Goal: Find specific page/section: Find specific page/section

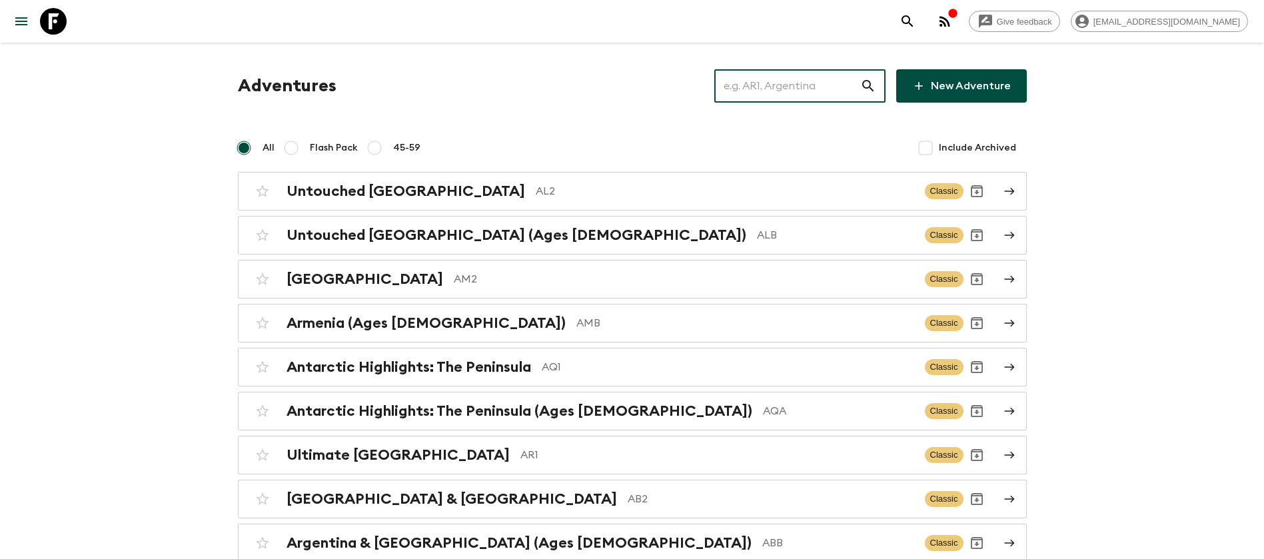
click at [782, 83] on input "text" at bounding box center [787, 85] width 146 height 37
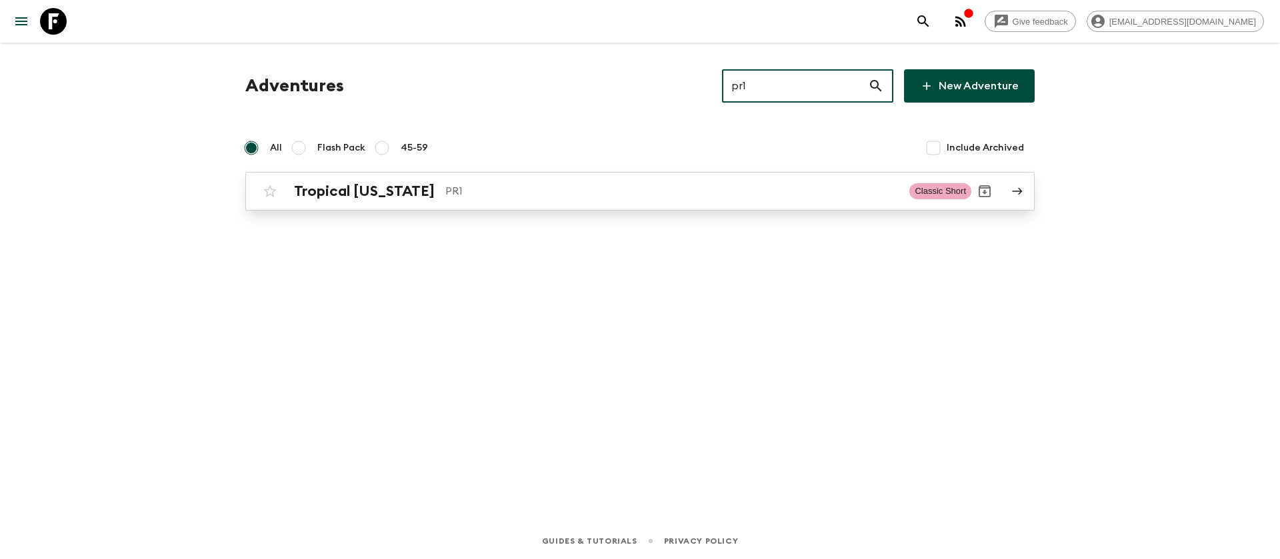
type input "pr1"
click at [436, 193] on div "Tropical [US_STATE] PR1" at bounding box center [596, 191] width 604 height 17
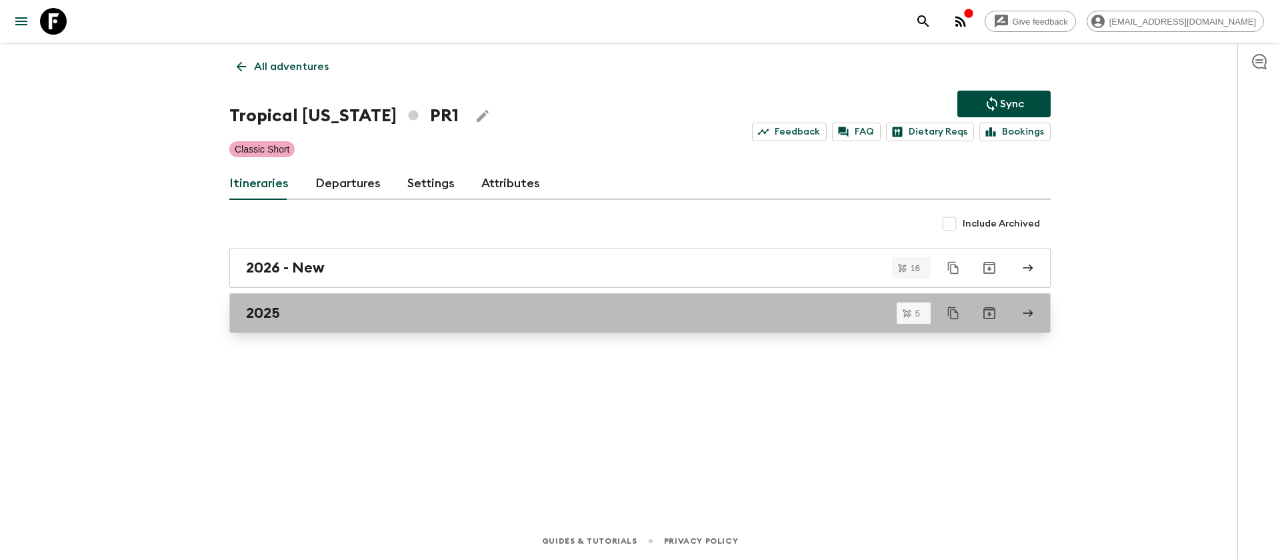
click at [283, 313] on div "2025" at bounding box center [627, 313] width 762 height 17
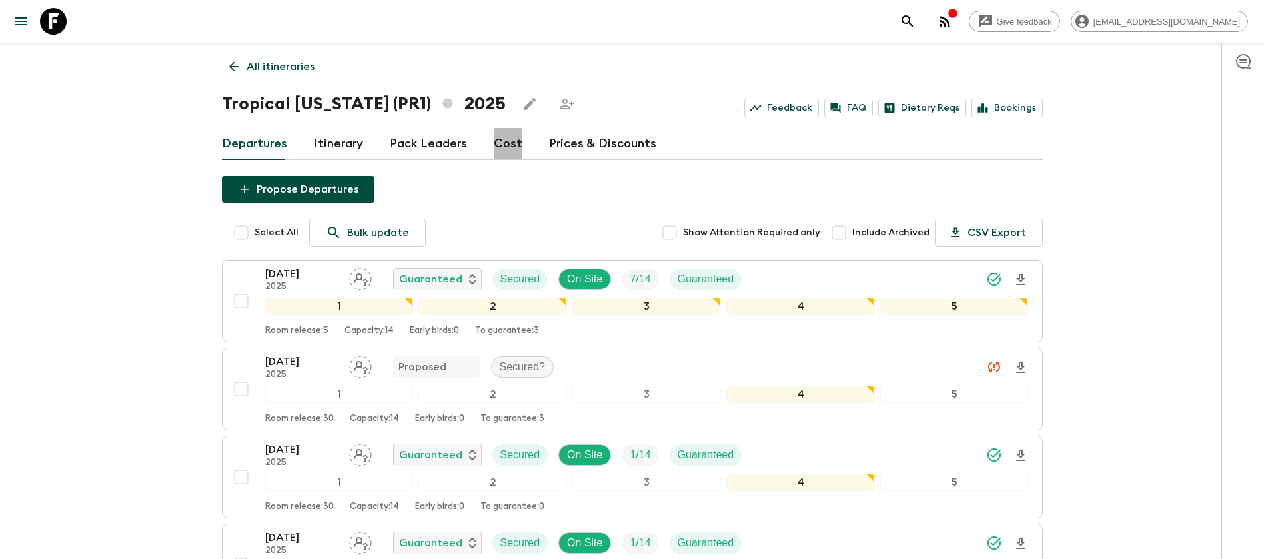
click at [500, 147] on link "Cost" at bounding box center [508, 144] width 29 height 32
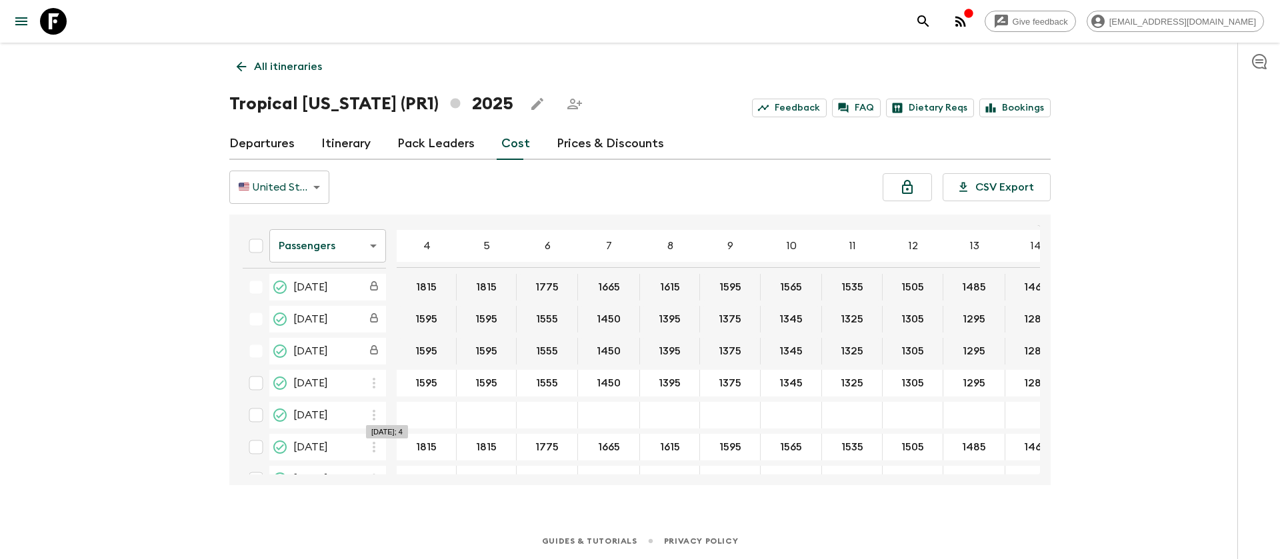
scroll to position [161, 0]
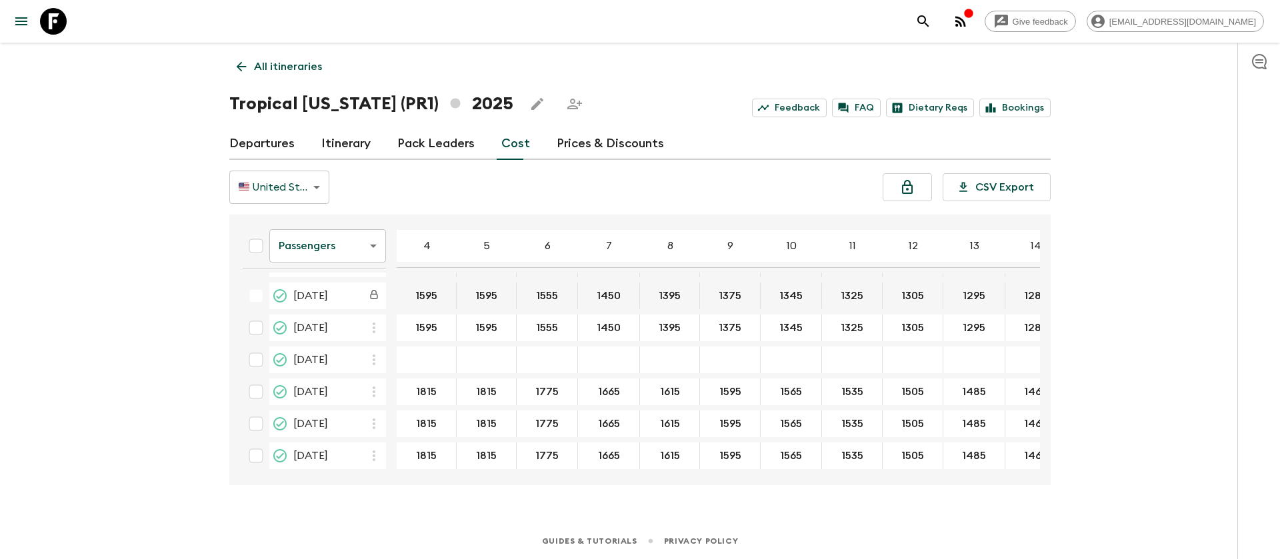
click at [326, 257] on body "Give feedback [EMAIL_ADDRESS][DOMAIN_NAME] All itineraries Tropical [US_STATE] …" at bounding box center [640, 279] width 1280 height 559
click at [337, 302] on li "Extras" at bounding box center [327, 299] width 117 height 21
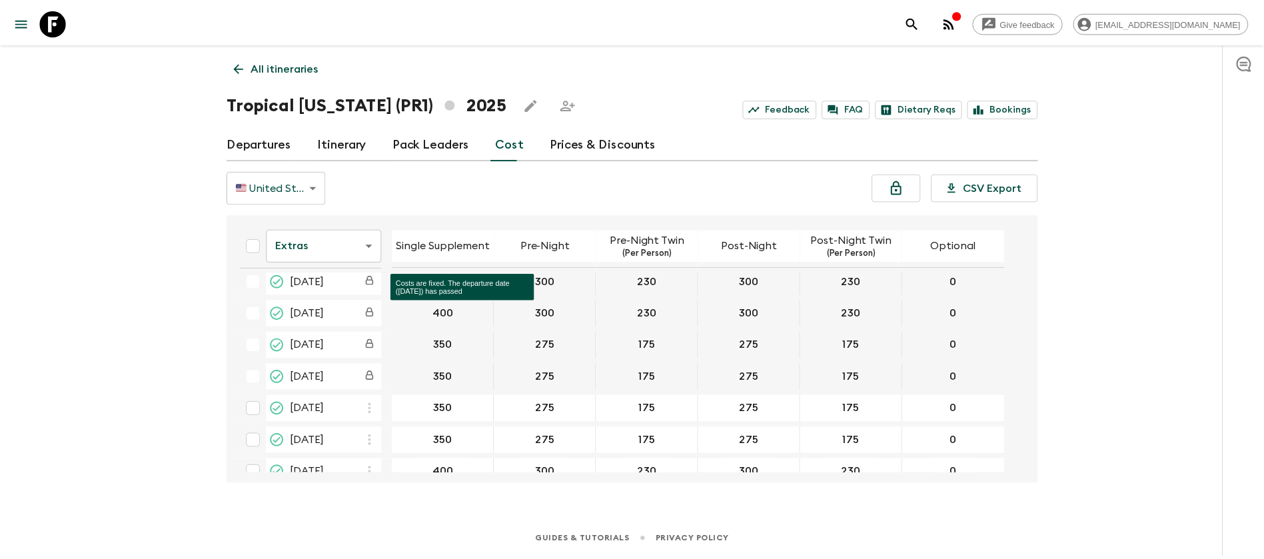
scroll to position [100, 0]
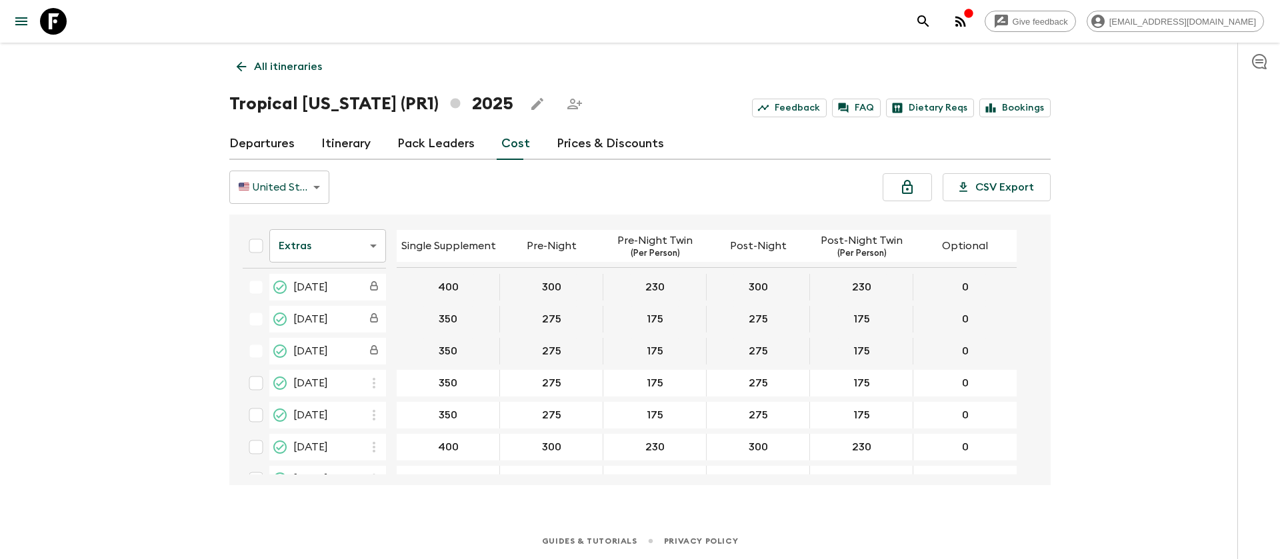
click at [51, 26] on icon at bounding box center [53, 21] width 27 height 27
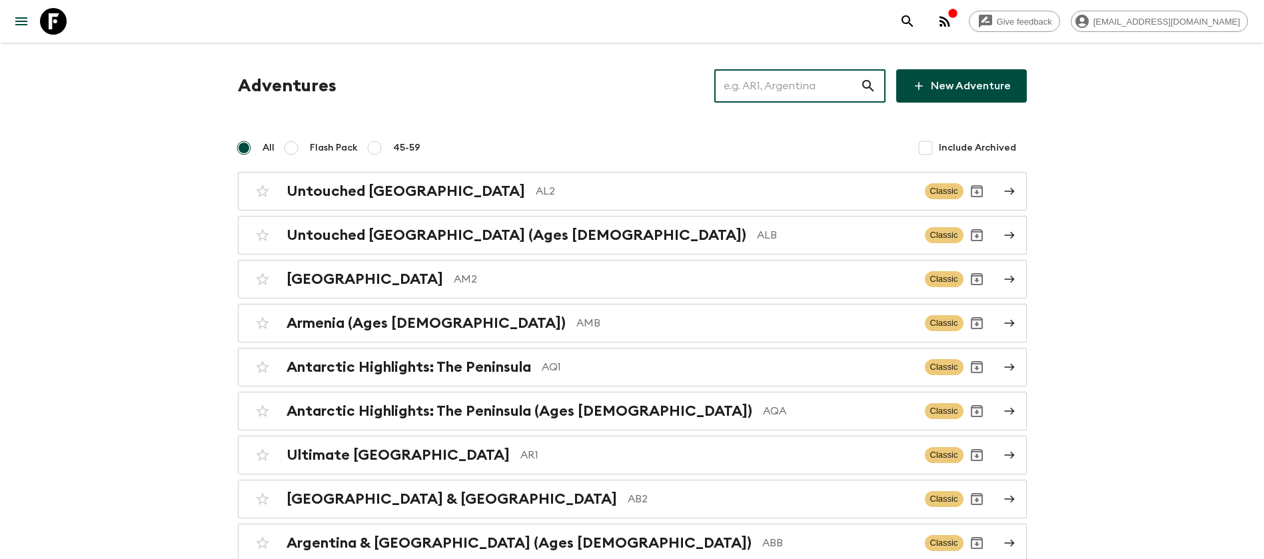
click at [765, 95] on input "text" at bounding box center [787, 85] width 146 height 37
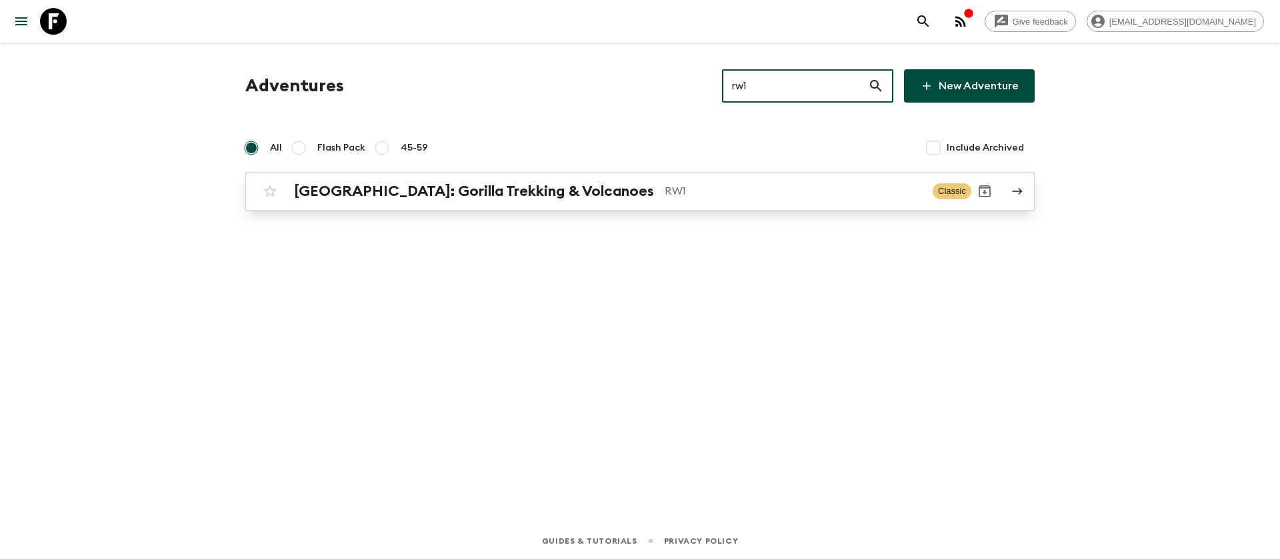
type input "rw1"
click at [555, 183] on h2 "[GEOGRAPHIC_DATA]: Gorilla Trekking & Volcanoes" at bounding box center [474, 191] width 360 height 17
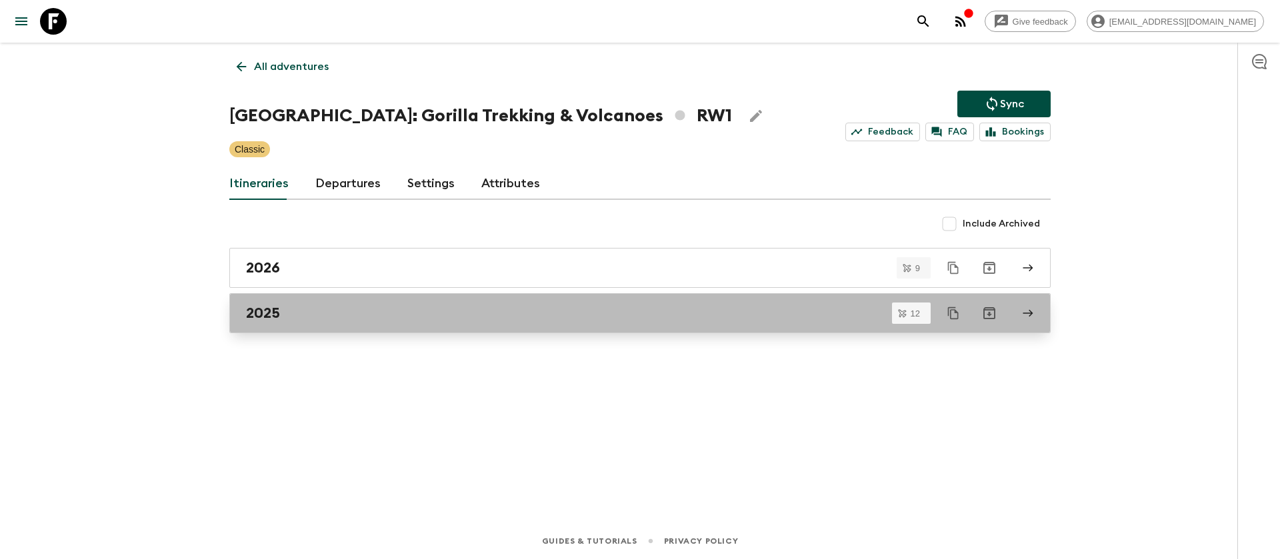
click at [273, 318] on h2 "2025" at bounding box center [263, 313] width 34 height 17
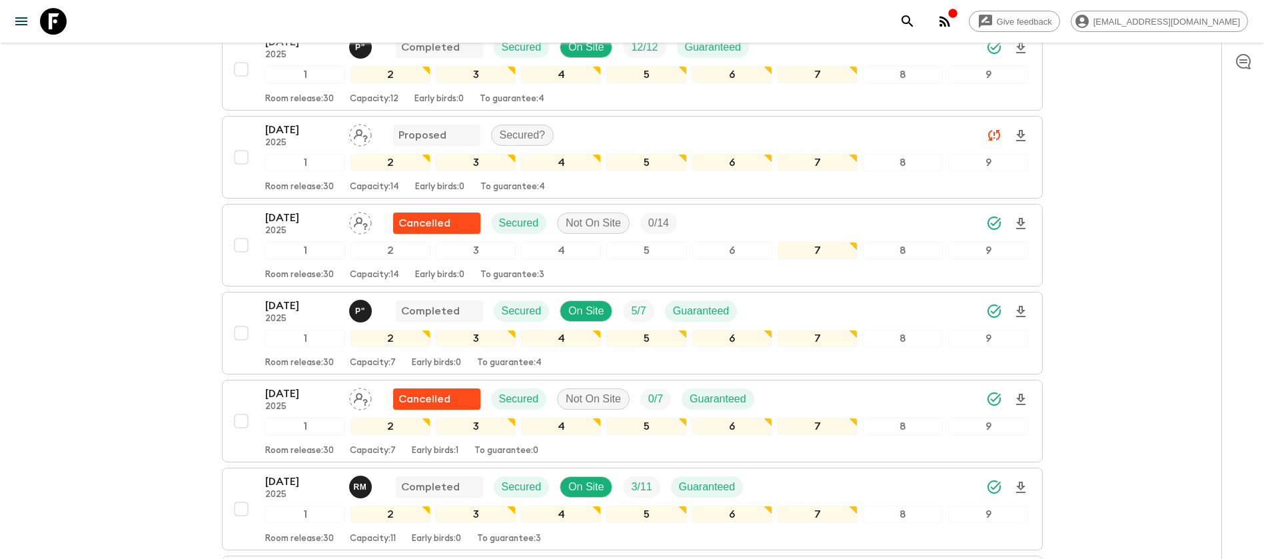
scroll to position [300, 0]
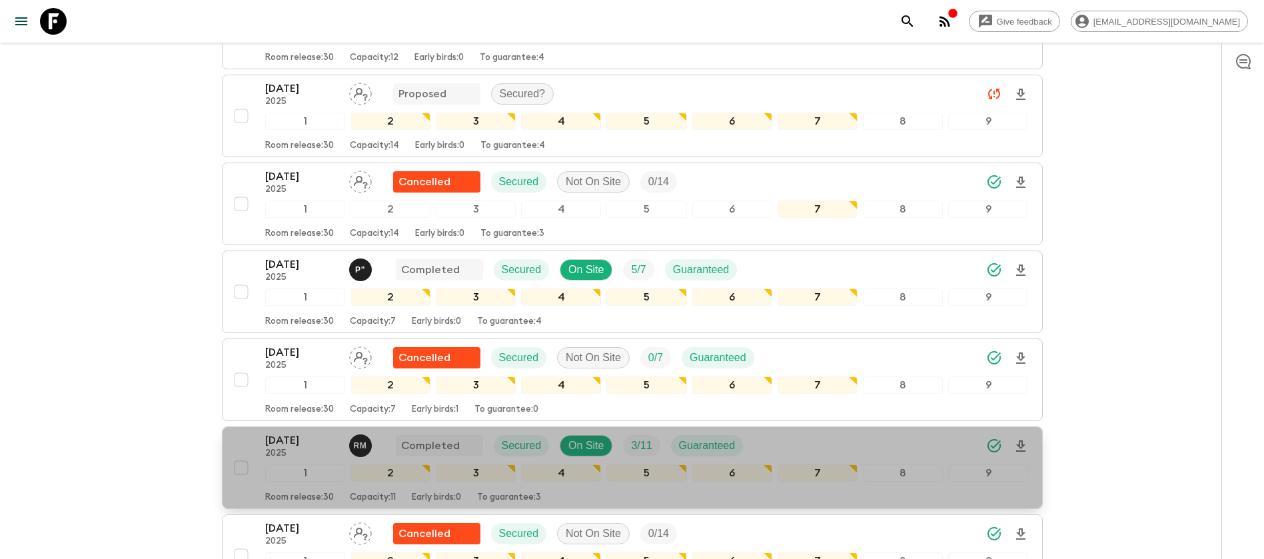
click at [310, 427] on button "[DATE] 2025 R M Completed Secured On Site 3 / 11 Guaranteed 1 2 3 4 5 6 7 8 9 R…" at bounding box center [632, 468] width 821 height 83
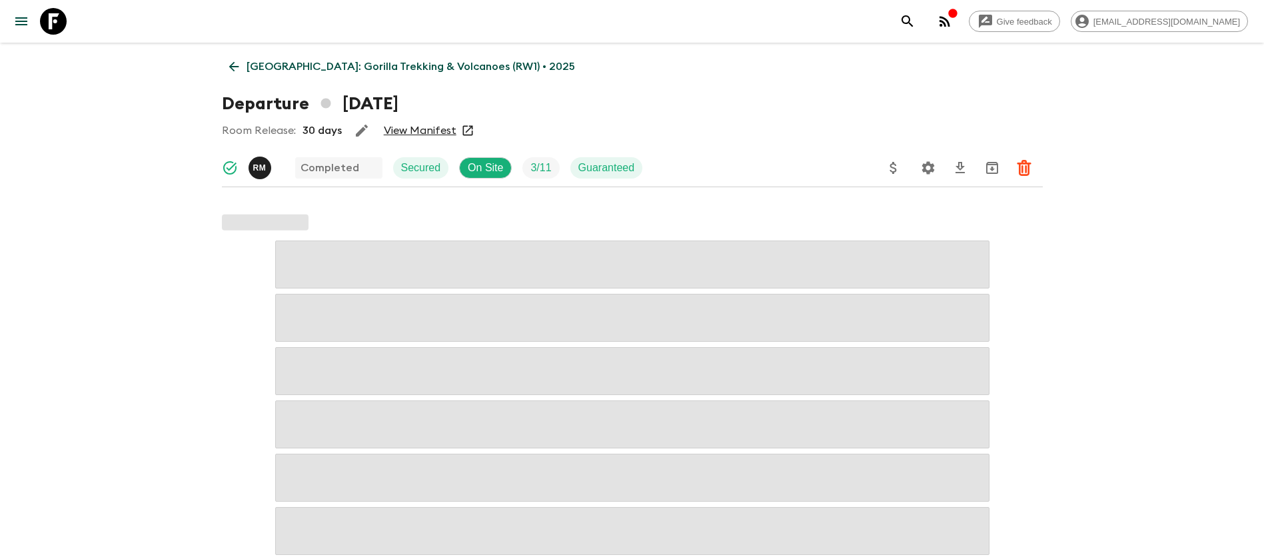
click at [421, 132] on link "View Manifest" at bounding box center [420, 130] width 73 height 13
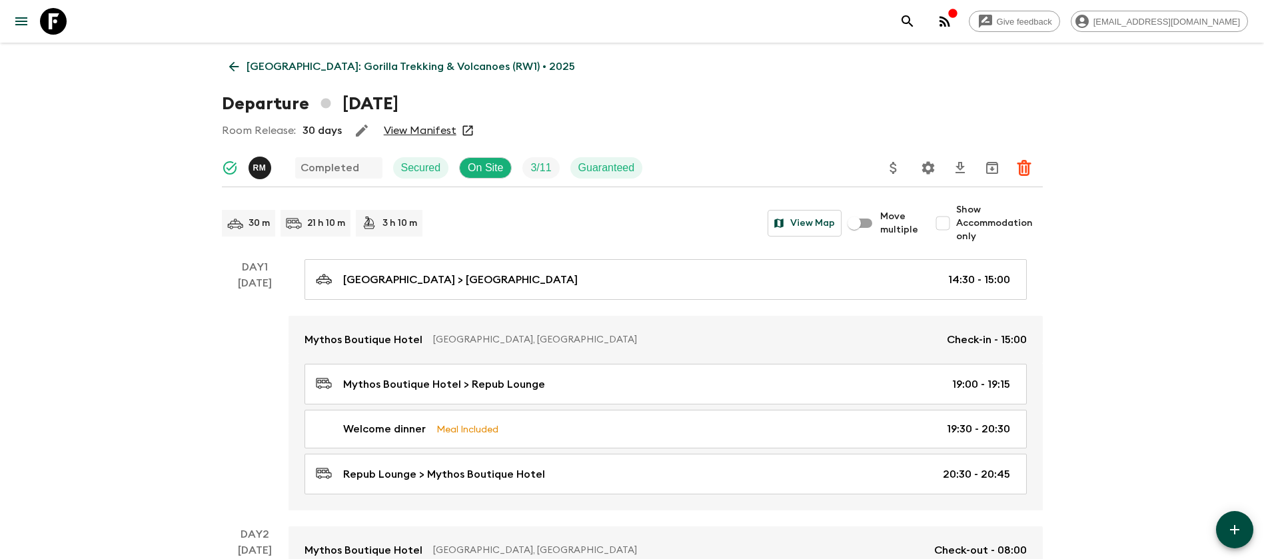
click at [239, 61] on icon at bounding box center [234, 66] width 15 height 15
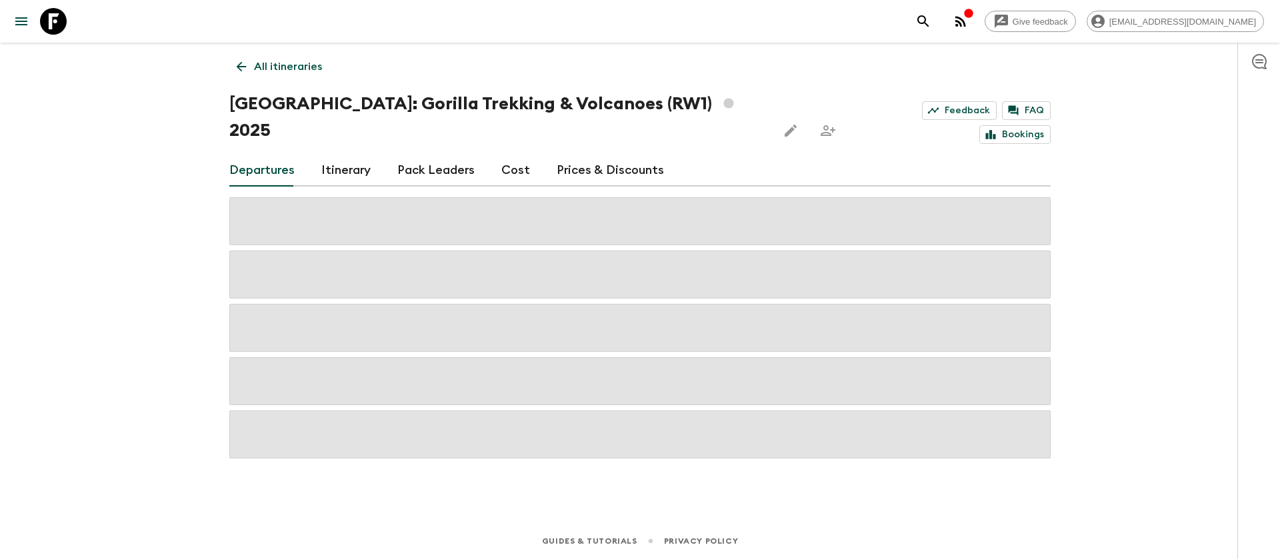
click at [508, 155] on link "Cost" at bounding box center [515, 171] width 29 height 32
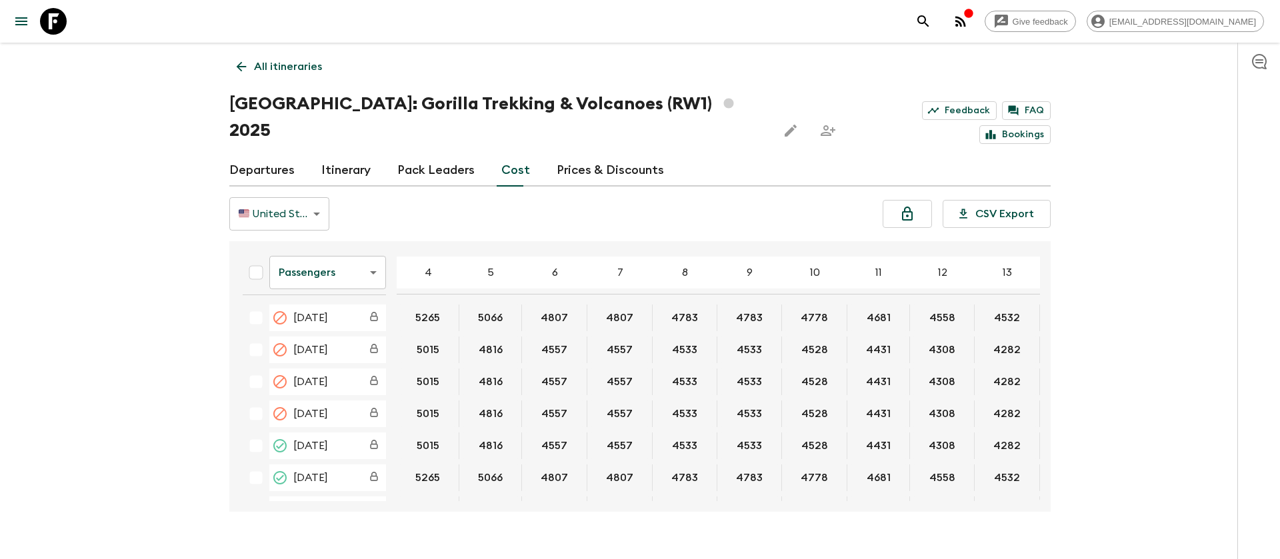
click at [129, 243] on div "Give feedback [EMAIL_ADDRESS][DOMAIN_NAME] All itineraries [GEOGRAPHIC_DATA]: G…" at bounding box center [640, 292] width 1280 height 585
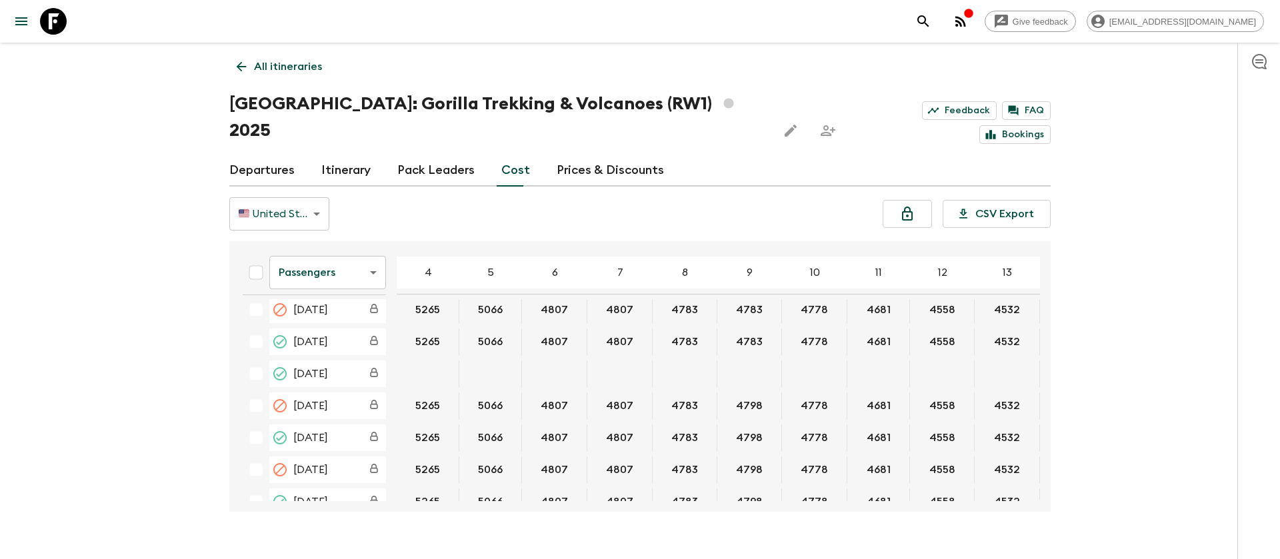
scroll to position [300, 0]
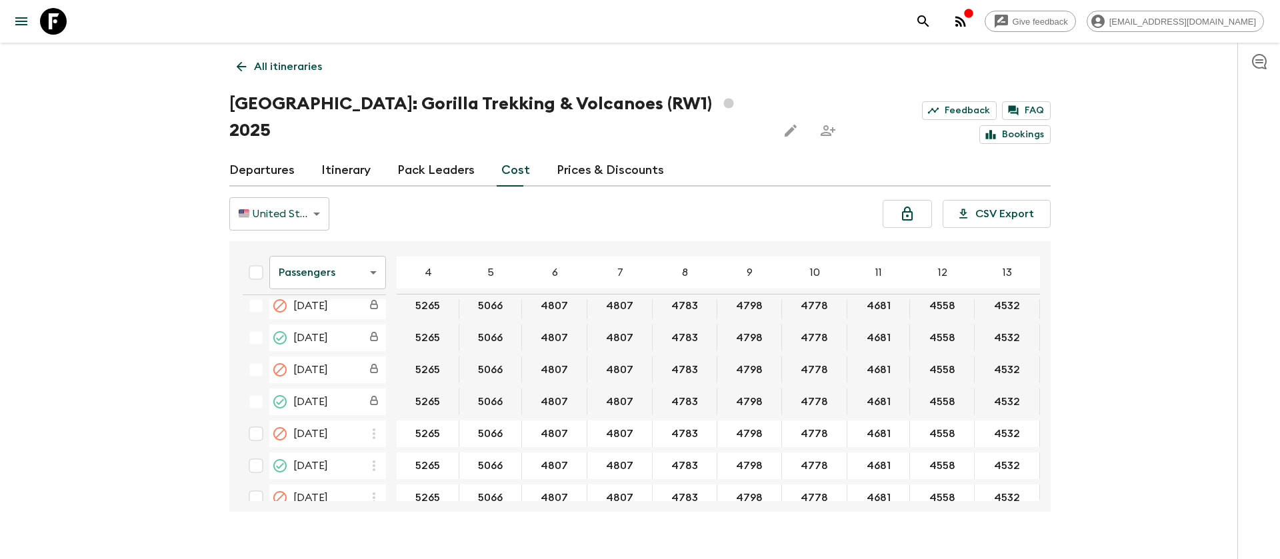
click at [357, 248] on body "Give feedback [EMAIL_ADDRESS][DOMAIN_NAME] All itineraries [GEOGRAPHIC_DATA]: G…" at bounding box center [640, 292] width 1280 height 585
click at [344, 307] on li "Extras" at bounding box center [327, 299] width 117 height 21
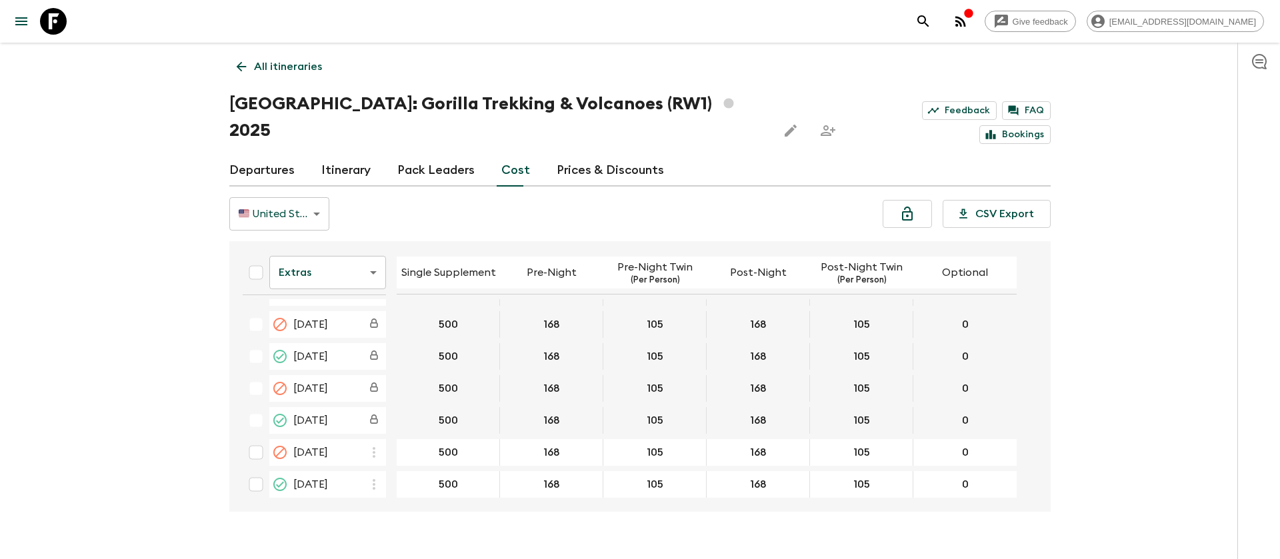
scroll to position [300, 0]
